Goal: Task Accomplishment & Management: Complete application form

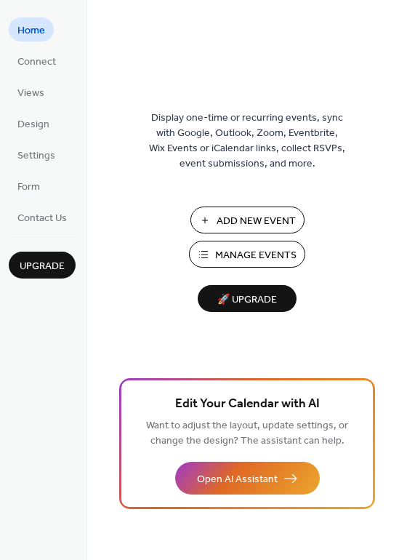
click at [262, 225] on span "Add New Event" at bounding box center [256, 221] width 79 height 15
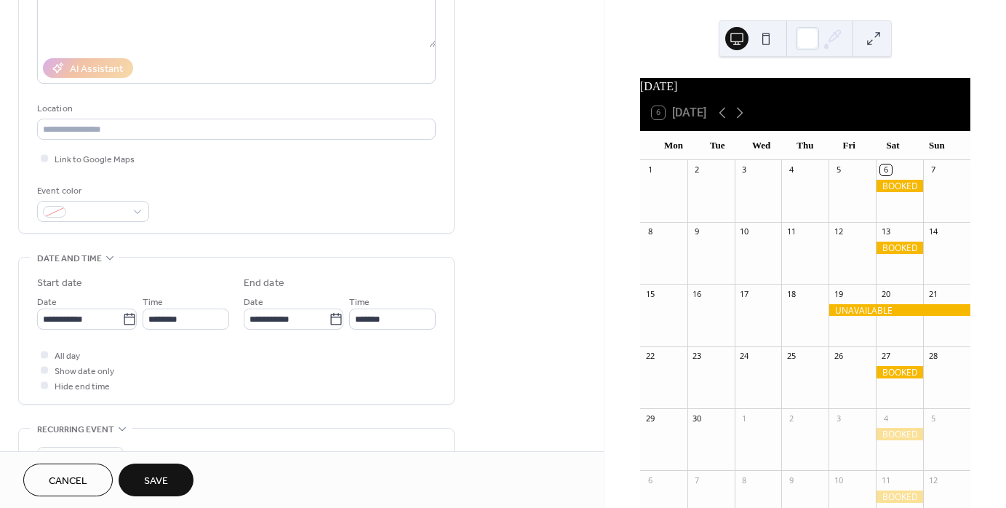
scroll to position [217, 0]
type input "******"
click at [114, 326] on input "**********" at bounding box center [79, 318] width 85 height 21
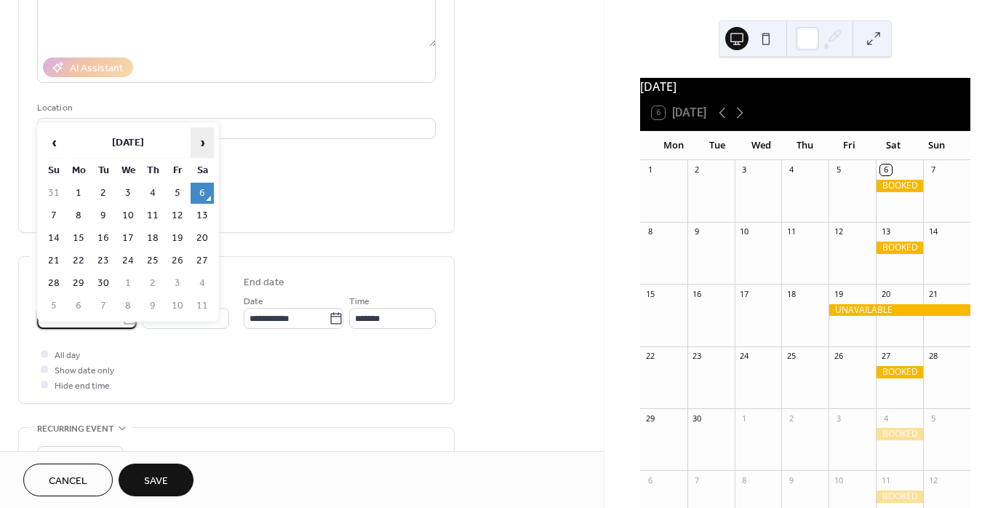
click at [196, 141] on span "›" at bounding box center [202, 142] width 22 height 29
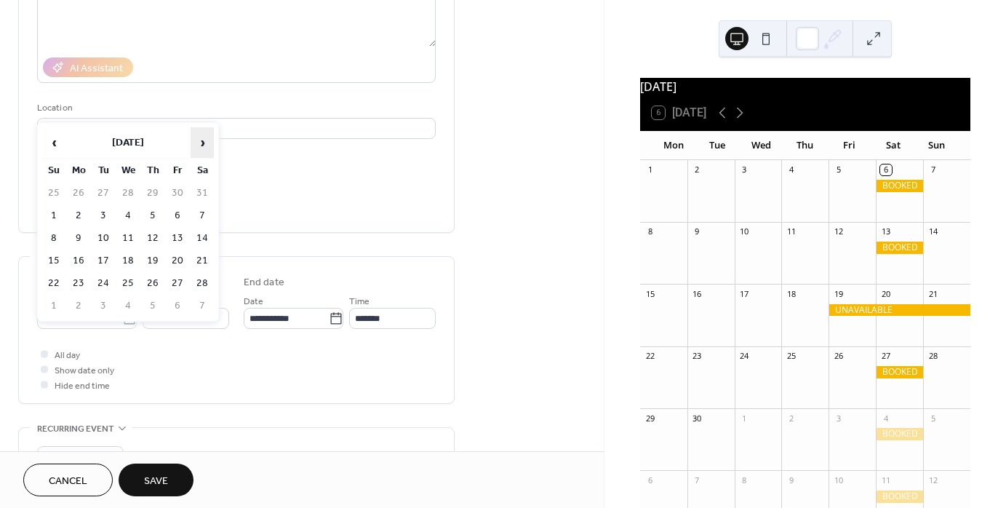
click at [196, 141] on span "›" at bounding box center [202, 142] width 22 height 29
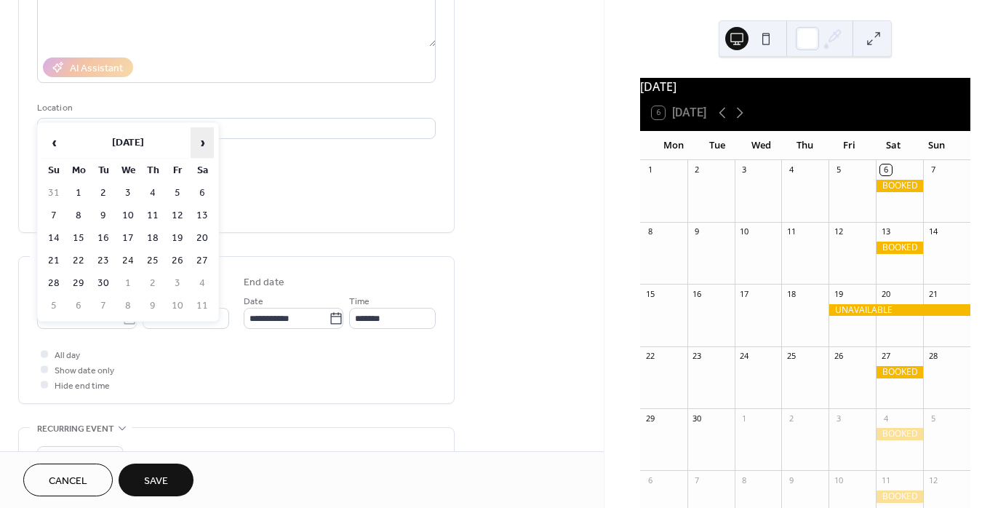
click at [196, 141] on span "›" at bounding box center [202, 142] width 22 height 29
click at [208, 257] on td "21" at bounding box center [202, 260] width 23 height 21
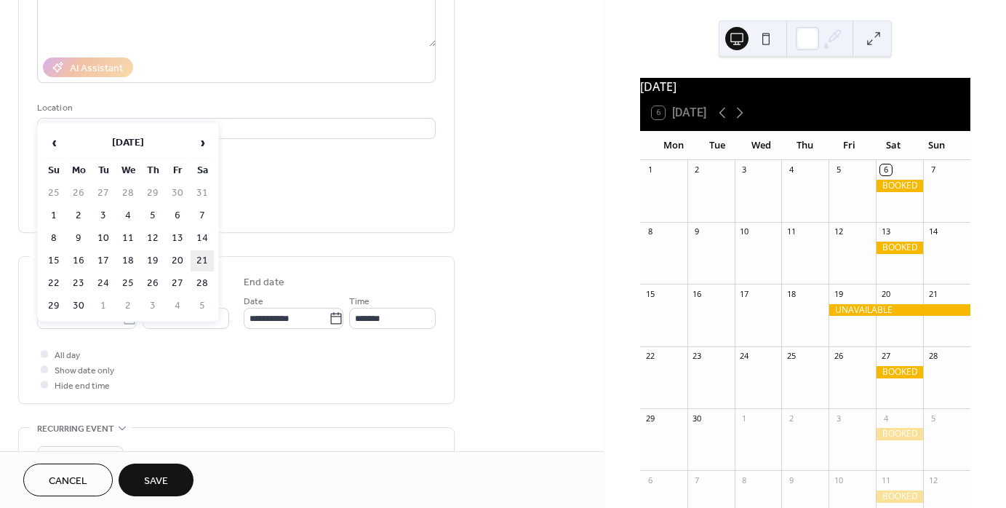
type input "**********"
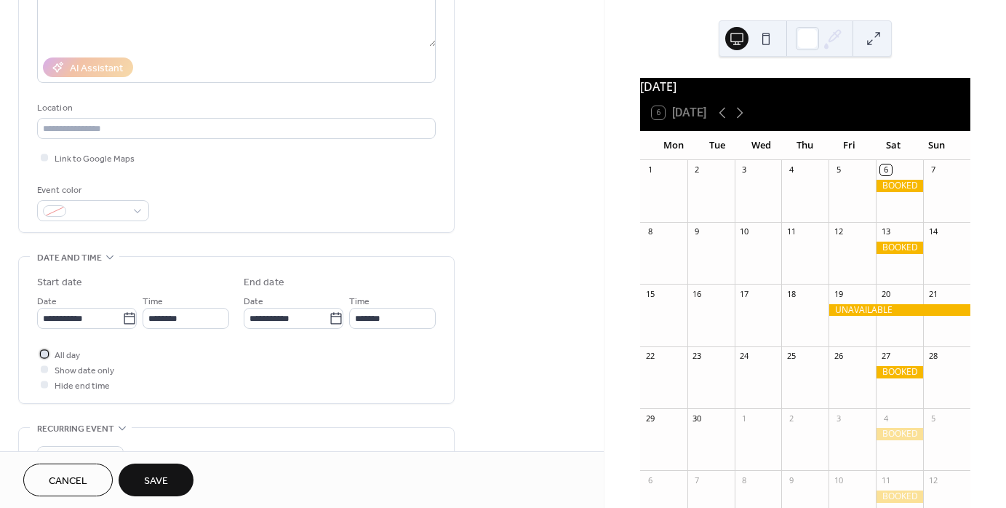
click at [67, 353] on span "All day" at bounding box center [67, 355] width 25 height 15
click at [145, 476] on span "Save" at bounding box center [156, 480] width 24 height 15
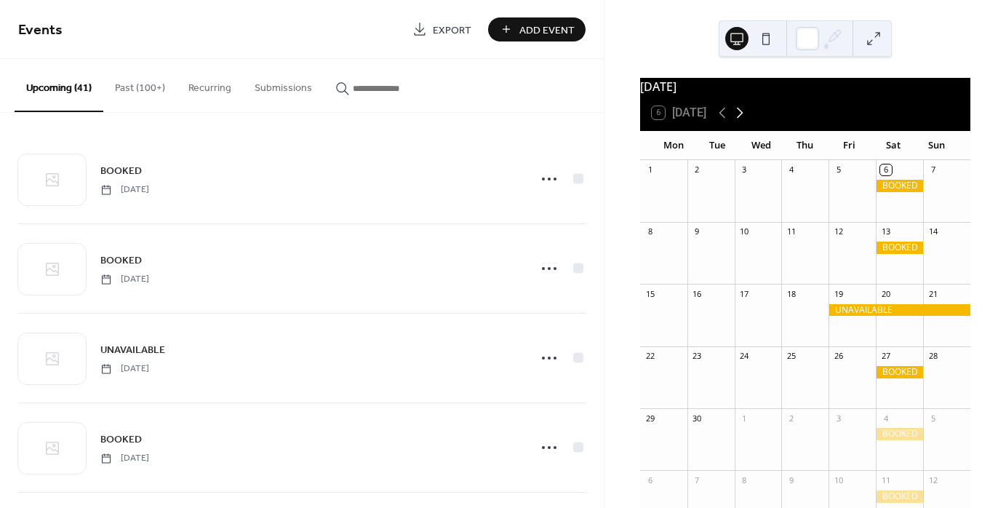
click at [742, 121] on icon at bounding box center [739, 112] width 17 height 17
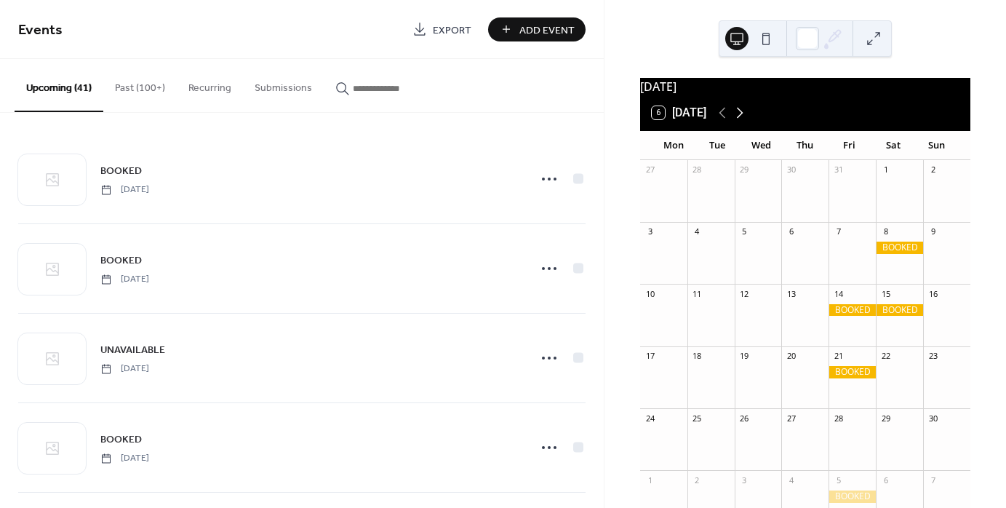
click at [742, 121] on icon at bounding box center [739, 112] width 17 height 17
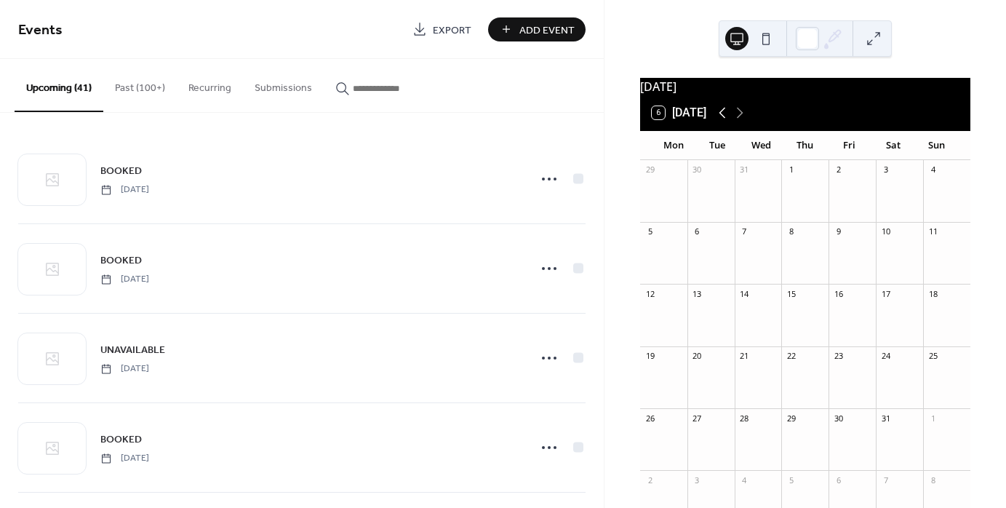
click at [718, 120] on icon at bounding box center [721, 112] width 17 height 17
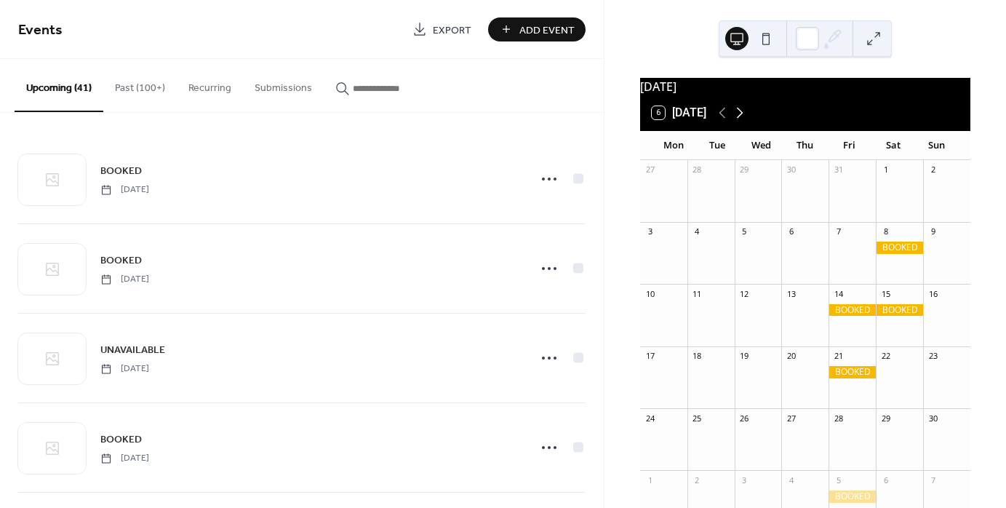
click at [742, 121] on icon at bounding box center [739, 112] width 17 height 17
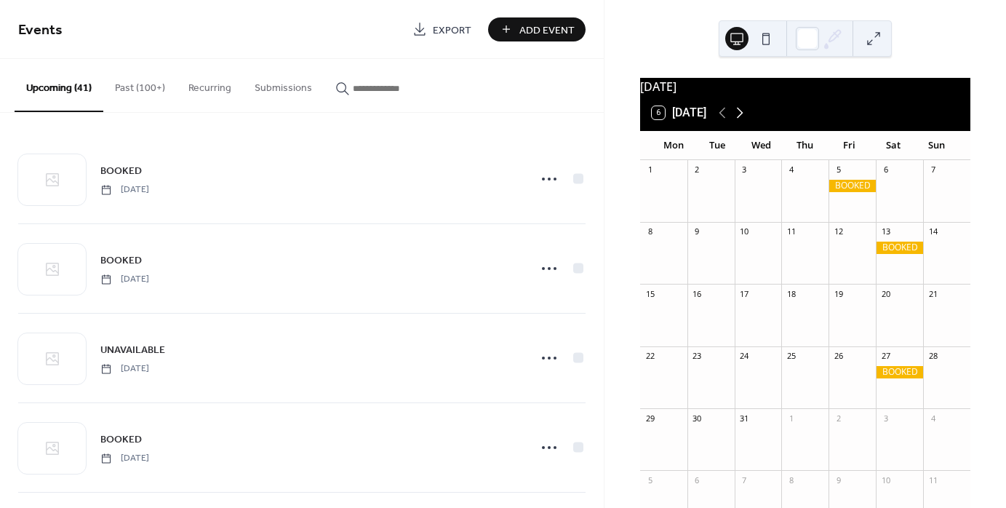
click at [742, 121] on icon at bounding box center [739, 112] width 17 height 17
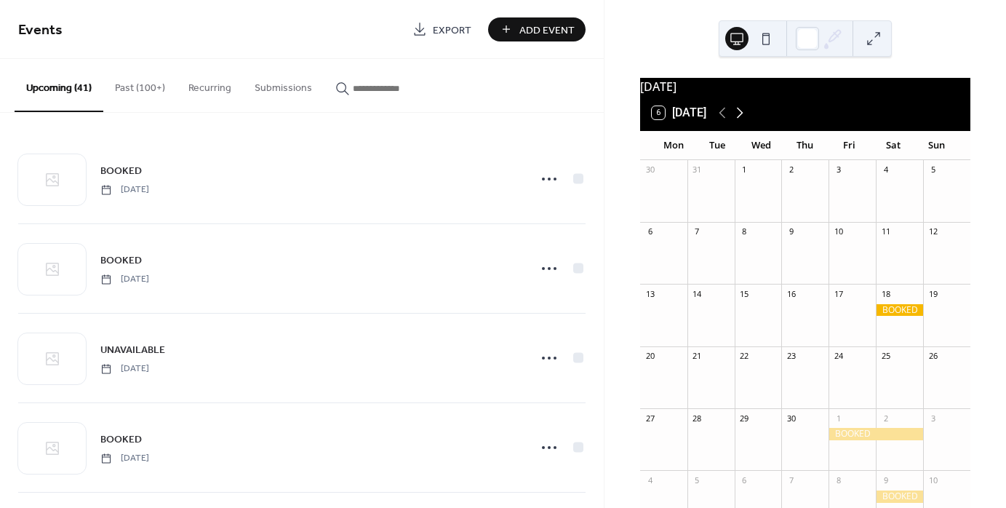
click at [742, 121] on icon at bounding box center [739, 112] width 17 height 17
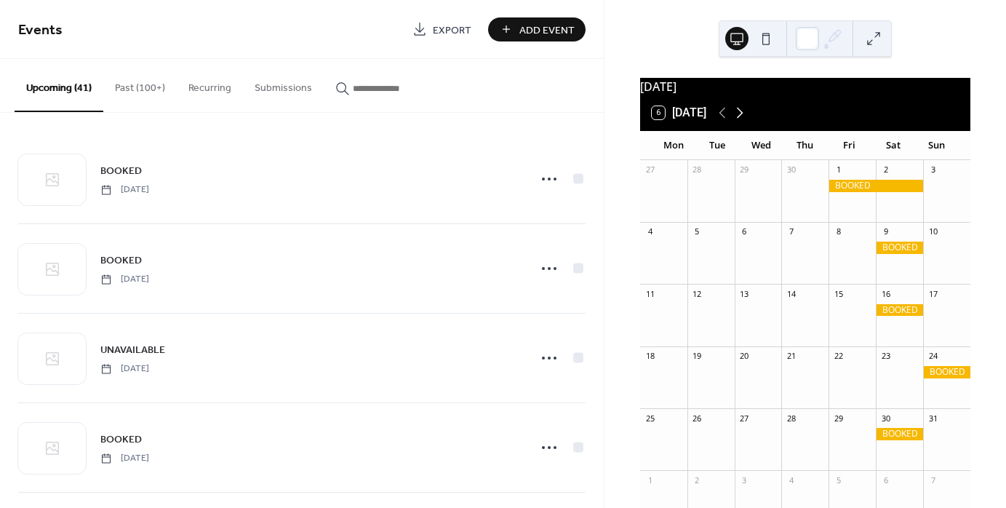
click at [742, 121] on icon at bounding box center [739, 112] width 17 height 17
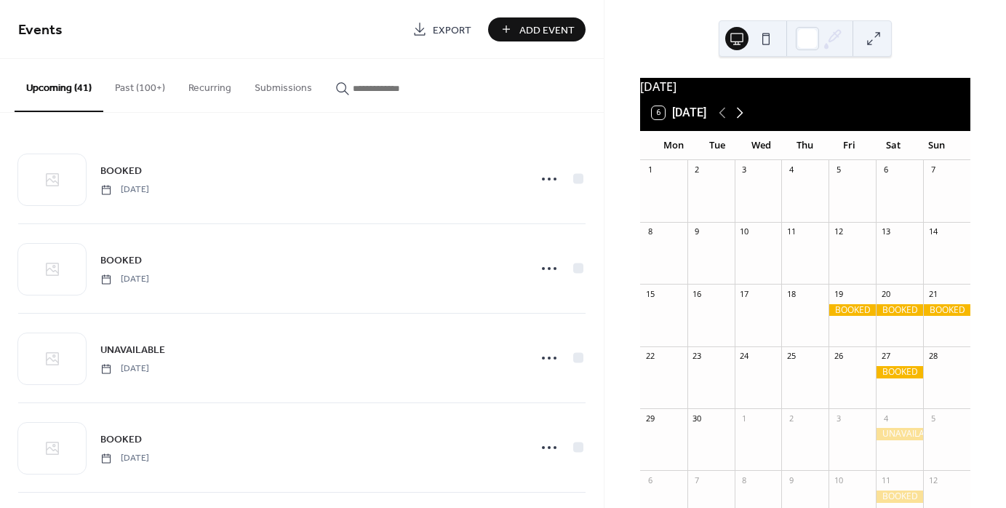
click at [742, 121] on icon at bounding box center [739, 112] width 17 height 17
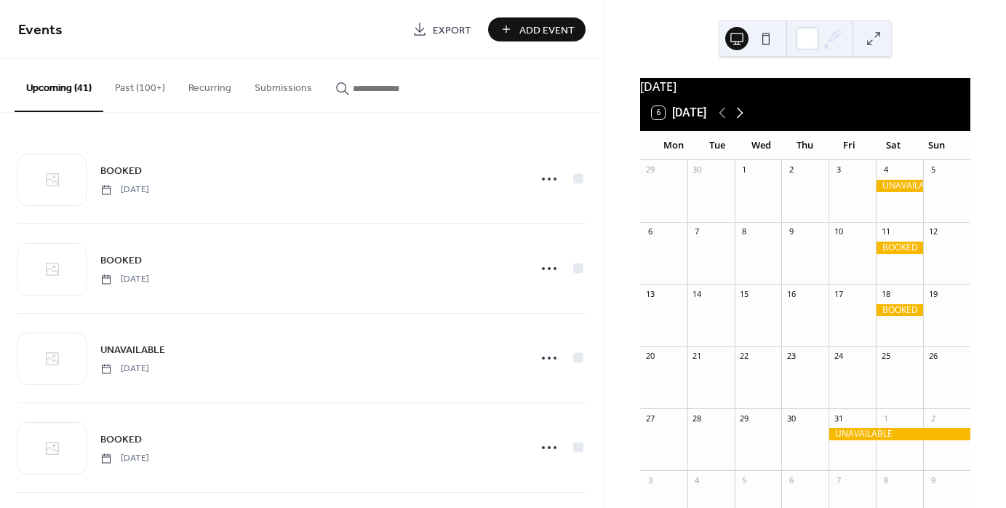
click at [742, 121] on icon at bounding box center [739, 112] width 17 height 17
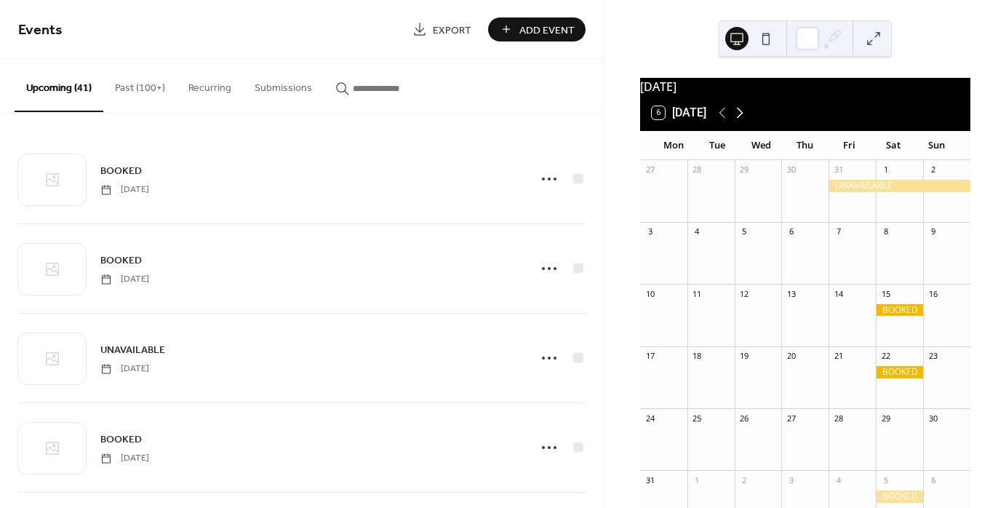
click at [742, 121] on icon at bounding box center [739, 112] width 17 height 17
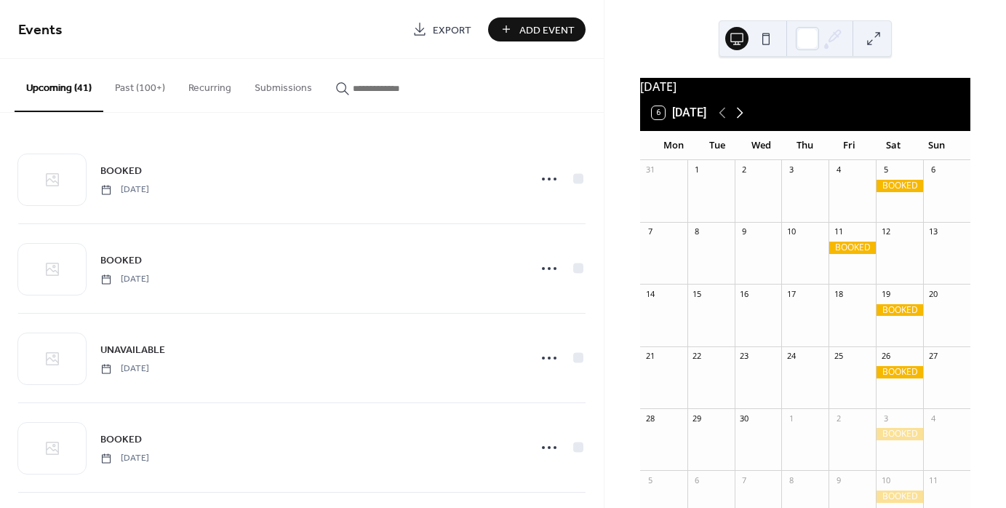
click at [742, 121] on icon at bounding box center [739, 112] width 17 height 17
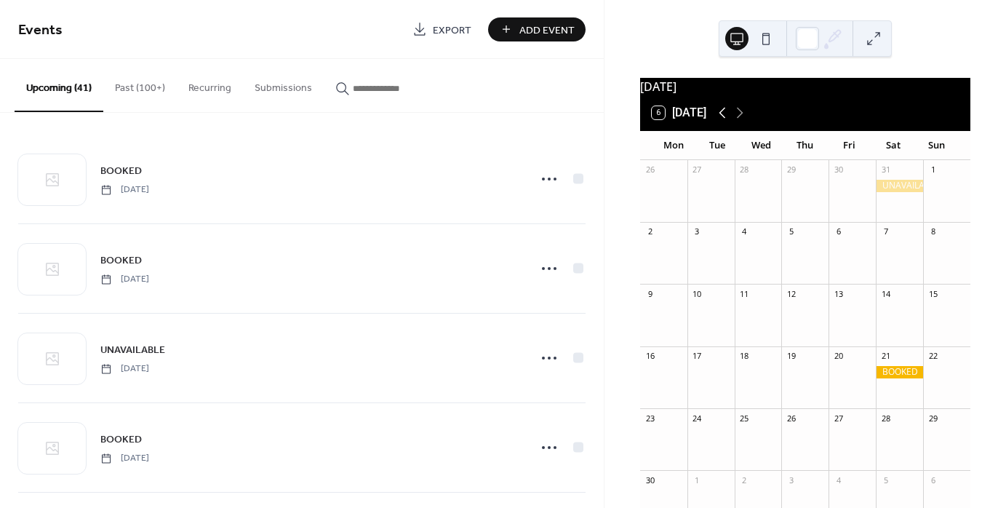
click at [727, 120] on icon at bounding box center [721, 112] width 17 height 17
click at [747, 121] on icon at bounding box center [739, 112] width 17 height 17
